Goal: Task Accomplishment & Management: Use online tool/utility

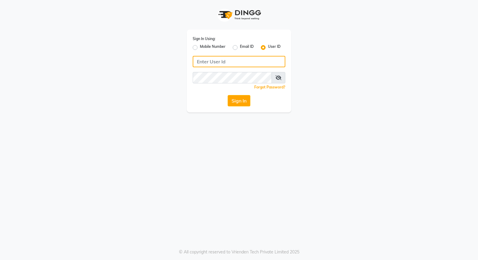
type input "7249802806"
click at [221, 59] on input "7249802806" at bounding box center [239, 61] width 93 height 11
type input "minksalon"
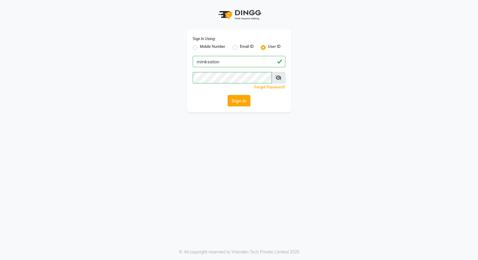
click at [239, 100] on button "Sign In" at bounding box center [239, 100] width 23 height 11
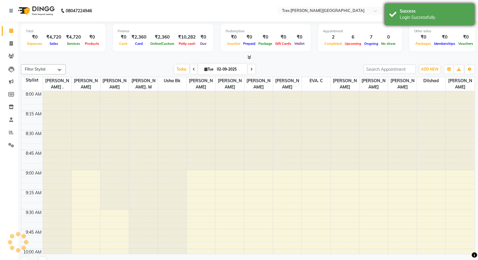
select select "en"
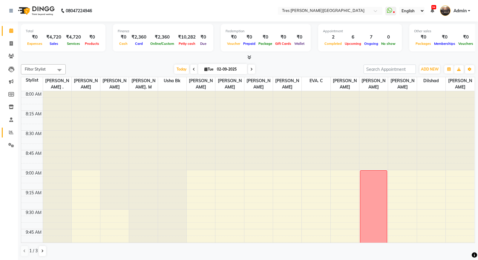
click at [10, 134] on icon at bounding box center [11, 132] width 4 height 4
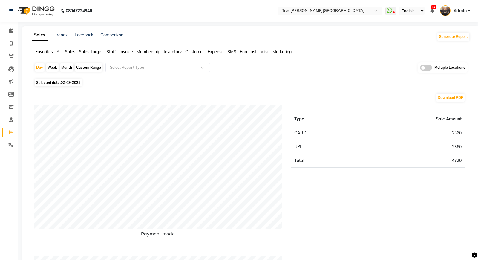
click at [67, 68] on div "Month" at bounding box center [67, 67] width 14 height 8
select select "9"
select select "2025"
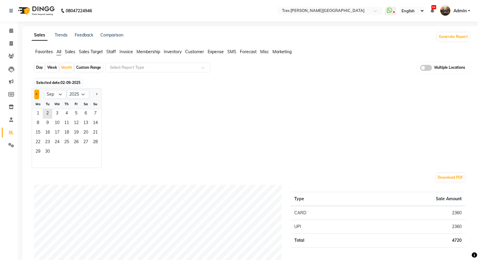
click at [35, 92] on button "Previous month" at bounding box center [36, 95] width 5 height 10
select select "8"
click at [80, 120] on span "8" at bounding box center [76, 124] width 10 height 10
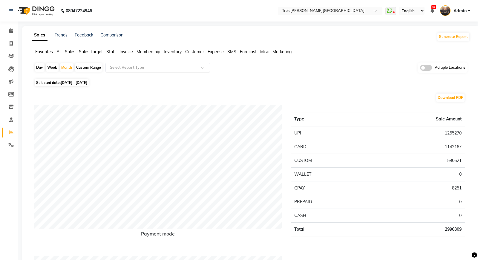
click at [148, 69] on input "text" at bounding box center [152, 68] width 86 height 6
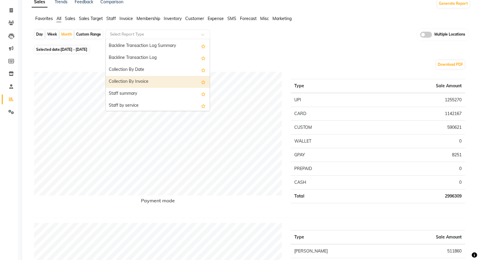
scroll to position [169, 0]
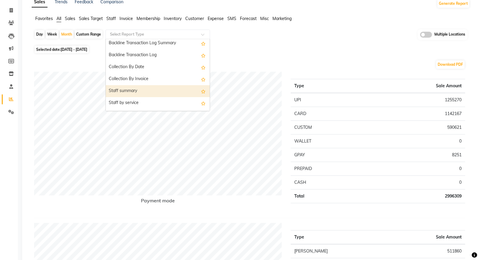
click at [141, 87] on div "Staff summary" at bounding box center [158, 91] width 104 height 12
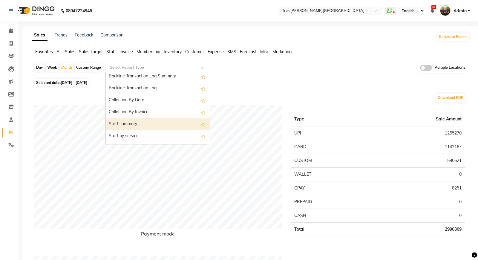
select select "filtered_report"
select select "pdf"
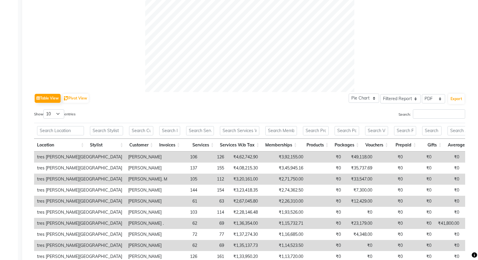
scroll to position [265, 0]
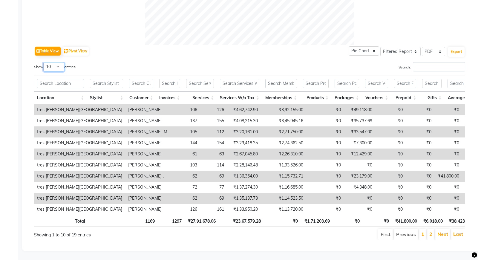
click at [63, 66] on select "10 25 50 100" at bounding box center [53, 66] width 21 height 9
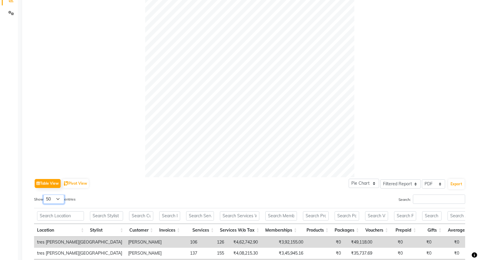
scroll to position [274, 0]
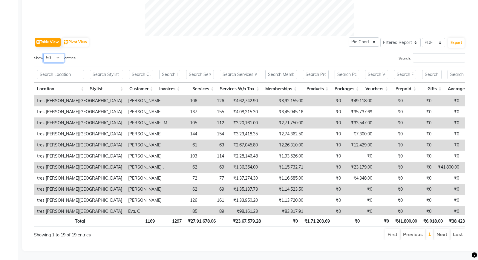
click at [58, 62] on select "10 25 50 100" at bounding box center [53, 57] width 21 height 9
select select "100"
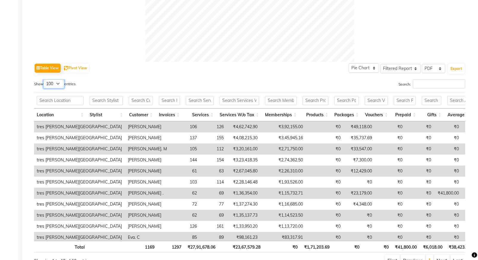
scroll to position [0, 0]
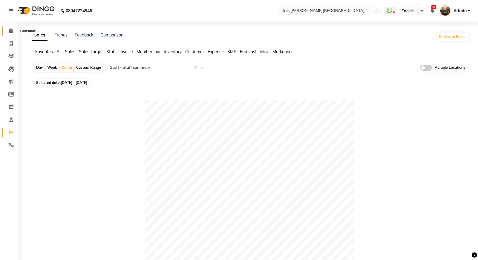
click at [10, 32] on icon at bounding box center [11, 30] width 4 height 4
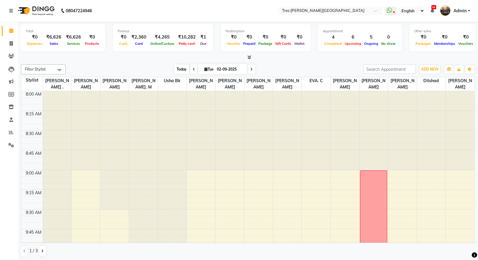
click at [182, 69] on span "Today" at bounding box center [181, 69] width 15 height 9
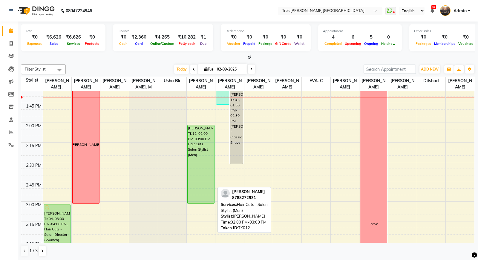
scroll to position [443, 0]
